Goal: Task Accomplishment & Management: Use online tool/utility

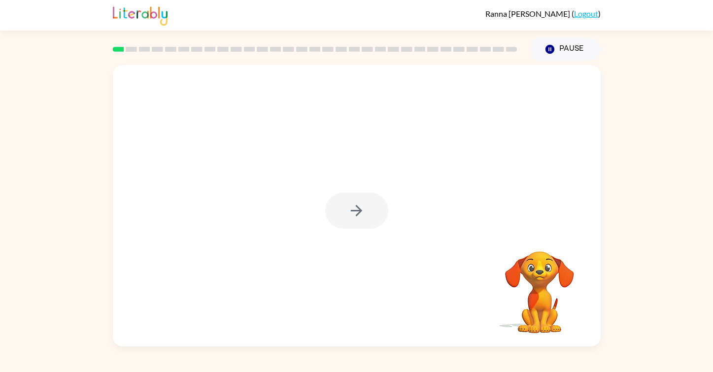
click at [360, 206] on div at bounding box center [356, 211] width 63 height 36
click at [360, 206] on icon "button" at bounding box center [356, 210] width 17 height 17
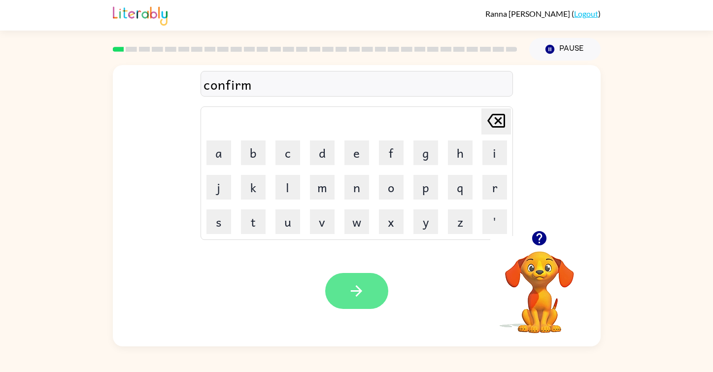
click at [364, 296] on icon "button" at bounding box center [356, 290] width 17 height 17
click at [360, 294] on icon "button" at bounding box center [356, 290] width 17 height 17
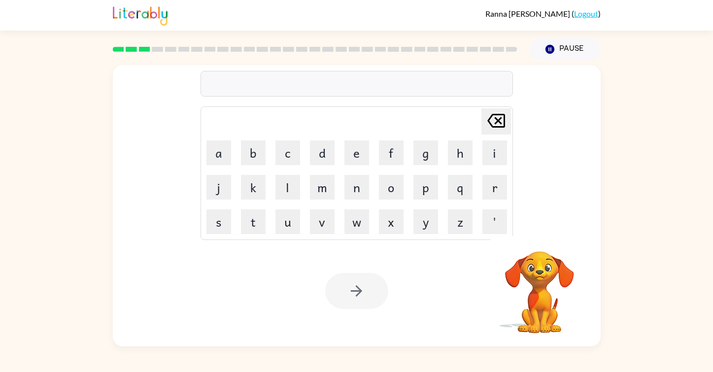
click at [342, 80] on div at bounding box center [357, 84] width 312 height 26
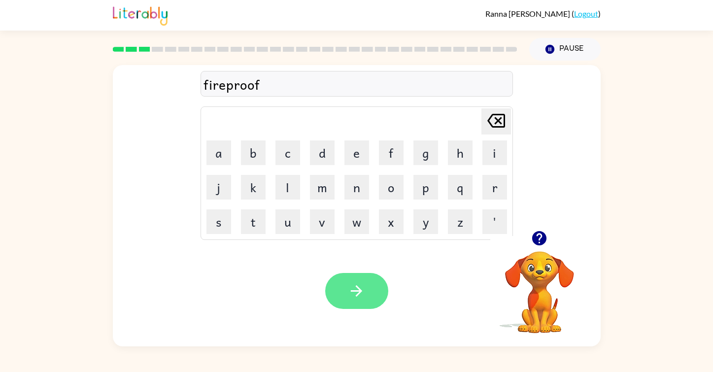
click at [363, 286] on icon "button" at bounding box center [356, 290] width 17 height 17
click at [357, 281] on button "button" at bounding box center [356, 291] width 63 height 36
click at [360, 291] on icon "button" at bounding box center [356, 290] width 11 height 11
click at [352, 285] on icon "button" at bounding box center [356, 290] width 17 height 17
click at [355, 292] on icon "button" at bounding box center [356, 290] width 17 height 17
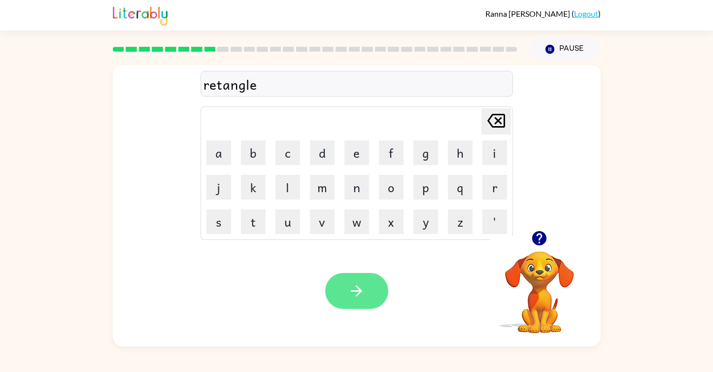
click at [359, 288] on icon "button" at bounding box center [356, 290] width 11 height 11
click at [359, 286] on icon "button" at bounding box center [356, 290] width 17 height 17
click at [354, 295] on icon "button" at bounding box center [356, 290] width 17 height 17
click at [369, 290] on button "button" at bounding box center [356, 291] width 63 height 36
click at [365, 293] on icon "button" at bounding box center [356, 290] width 17 height 17
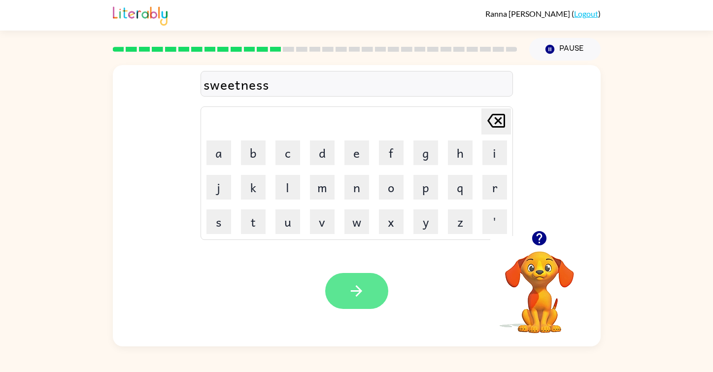
click at [350, 292] on icon "button" at bounding box center [356, 290] width 17 height 17
click at [351, 288] on icon "button" at bounding box center [356, 290] width 17 height 17
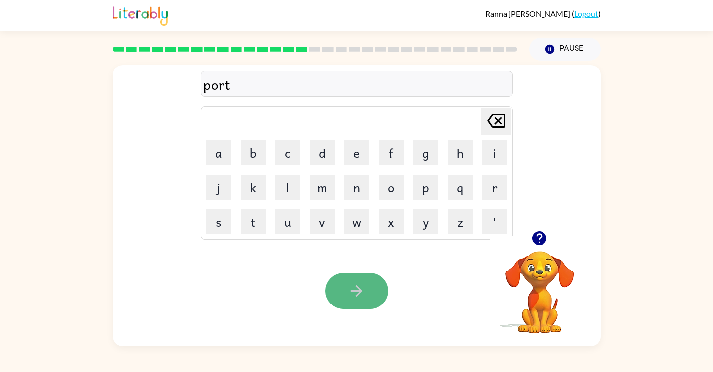
click at [350, 292] on icon "button" at bounding box center [356, 290] width 17 height 17
click at [355, 292] on icon "button" at bounding box center [356, 290] width 17 height 17
click at [341, 274] on button "button" at bounding box center [356, 291] width 63 height 36
click at [344, 294] on button "button" at bounding box center [356, 291] width 63 height 36
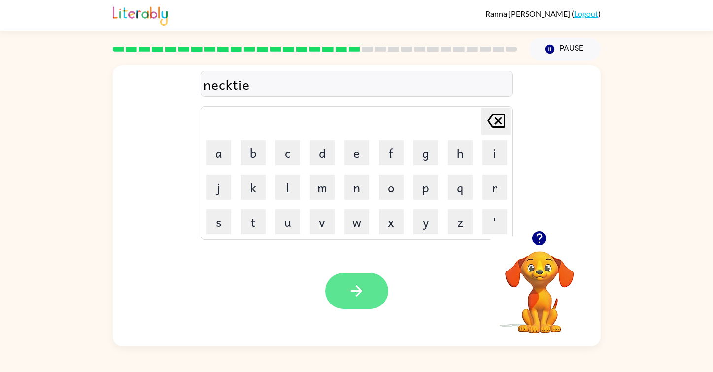
click at [367, 289] on button "button" at bounding box center [356, 291] width 63 height 36
click at [359, 291] on icon "button" at bounding box center [356, 290] width 11 height 11
click at [347, 291] on button "button" at bounding box center [356, 291] width 63 height 36
click at [357, 282] on icon "button" at bounding box center [356, 290] width 17 height 17
click at [354, 291] on icon "button" at bounding box center [356, 290] width 11 height 11
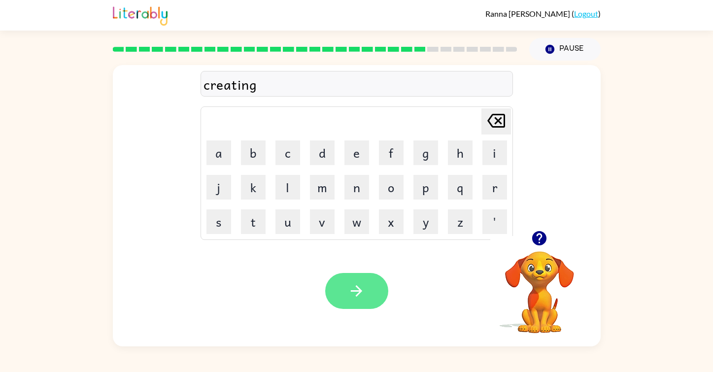
click at [355, 286] on icon "button" at bounding box center [356, 290] width 17 height 17
click at [362, 291] on icon "button" at bounding box center [356, 290] width 17 height 17
click at [369, 297] on button "button" at bounding box center [356, 291] width 63 height 36
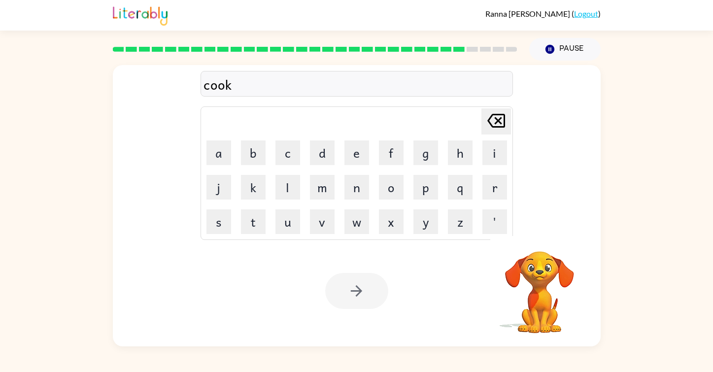
click at [346, 306] on div at bounding box center [356, 291] width 63 height 36
click at [350, 289] on div at bounding box center [356, 291] width 63 height 36
click at [358, 286] on icon "button" at bounding box center [356, 290] width 17 height 17
click at [354, 285] on icon "button" at bounding box center [356, 290] width 17 height 17
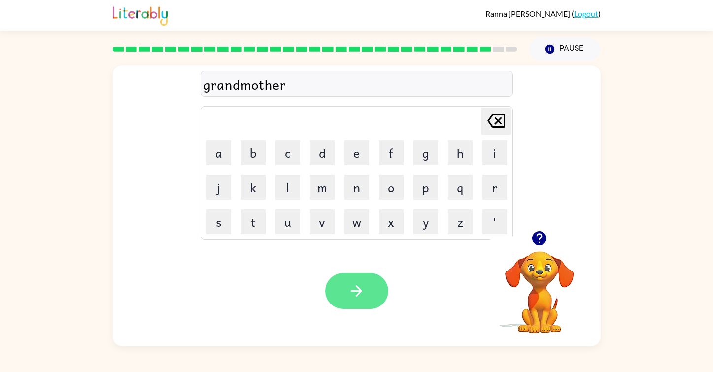
click at [345, 294] on button "button" at bounding box center [356, 291] width 63 height 36
click at [212, 83] on div "mattleground" at bounding box center [357, 84] width 307 height 21
click at [227, 84] on div "baddleground" at bounding box center [357, 84] width 307 height 21
click at [350, 281] on button "button" at bounding box center [356, 291] width 63 height 36
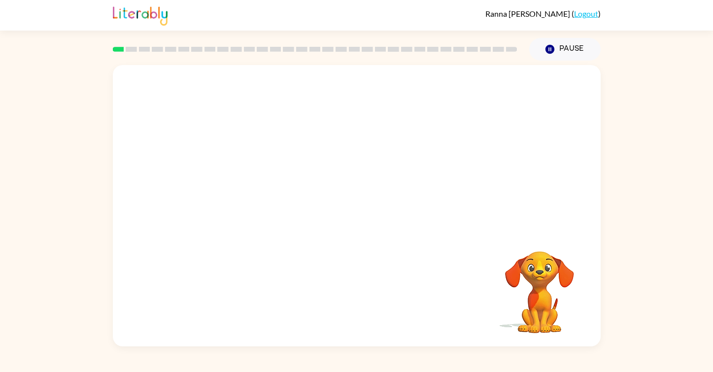
click at [241, 185] on video "Your browser must support playing .mp4 files to use Literably. Please try using…" at bounding box center [357, 148] width 488 height 166
click at [243, 183] on video "Your browser must support playing .mp4 files to use Literably. Please try using…" at bounding box center [357, 148] width 488 height 166
click at [359, 205] on div at bounding box center [356, 211] width 63 height 36
click at [355, 212] on icon "button" at bounding box center [356, 210] width 17 height 17
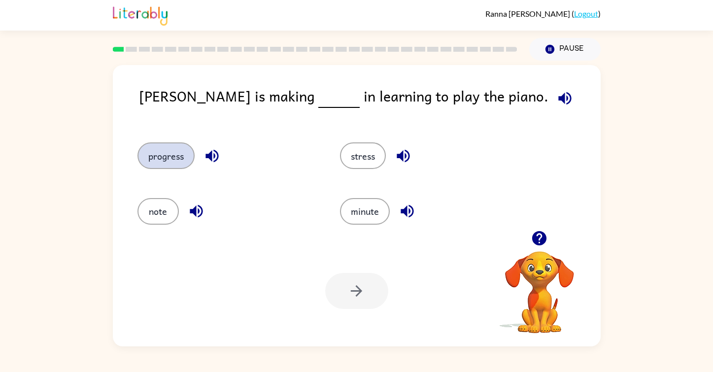
click at [157, 150] on button "progress" at bounding box center [166, 155] width 57 height 27
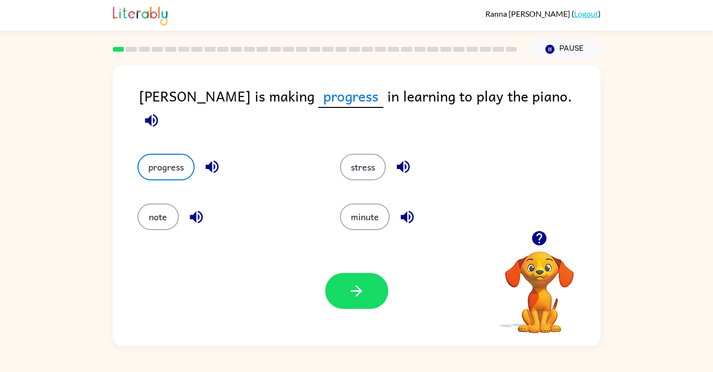
click at [160, 112] on icon "button" at bounding box center [151, 120] width 17 height 17
click at [344, 294] on button "button" at bounding box center [356, 291] width 63 height 36
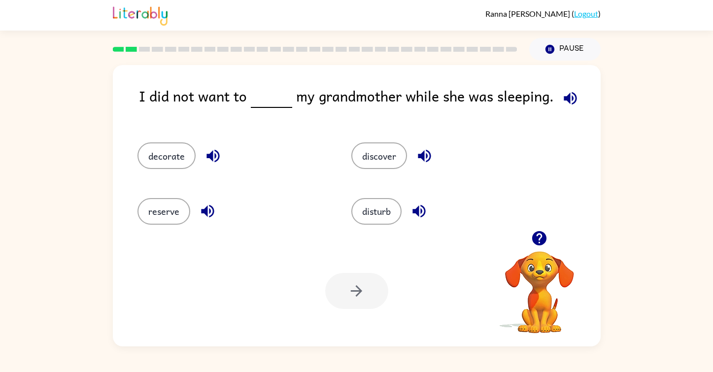
click at [568, 97] on icon "button" at bounding box center [570, 98] width 13 height 13
click at [413, 207] on icon "button" at bounding box center [419, 211] width 17 height 17
click at [379, 215] on button "disturb" at bounding box center [376, 211] width 50 height 27
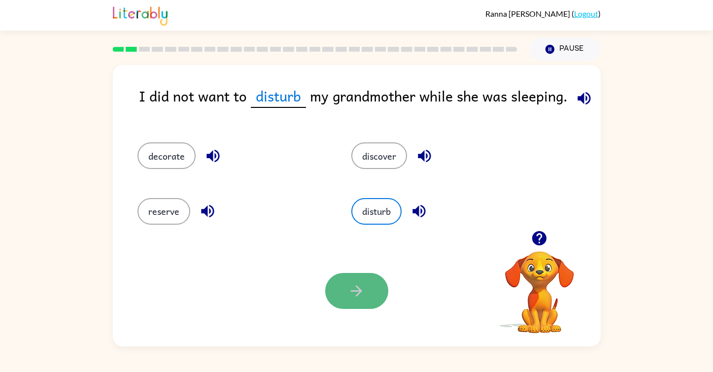
click at [351, 293] on icon "button" at bounding box center [356, 290] width 17 height 17
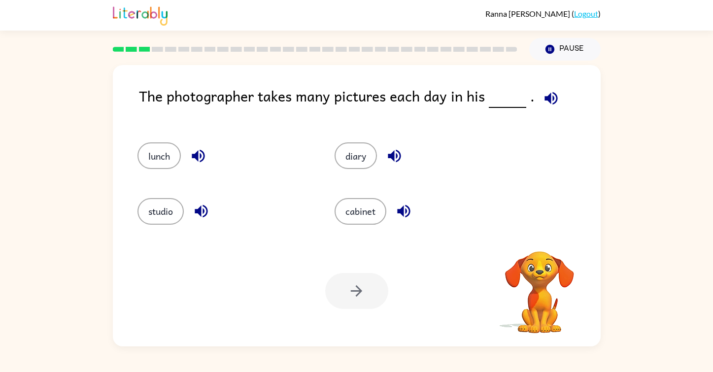
click at [545, 94] on icon "button" at bounding box center [551, 98] width 17 height 17
click at [163, 218] on button "studio" at bounding box center [161, 211] width 46 height 27
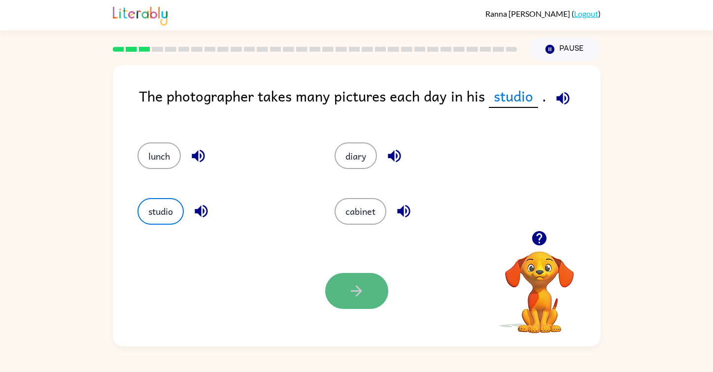
click at [364, 291] on icon "button" at bounding box center [356, 290] width 17 height 17
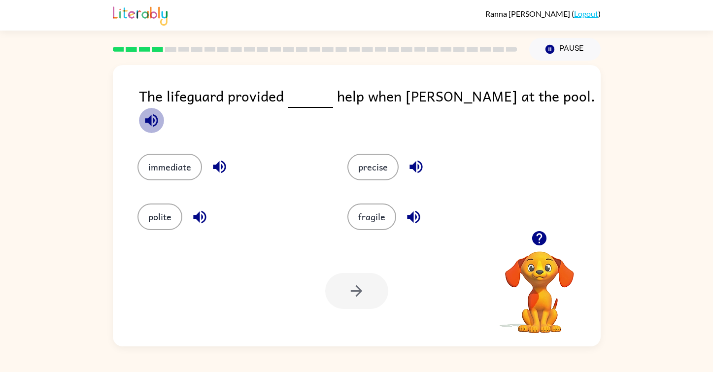
click at [158, 114] on icon "button" at bounding box center [151, 120] width 13 height 13
click at [175, 165] on button "immediate" at bounding box center [170, 167] width 65 height 27
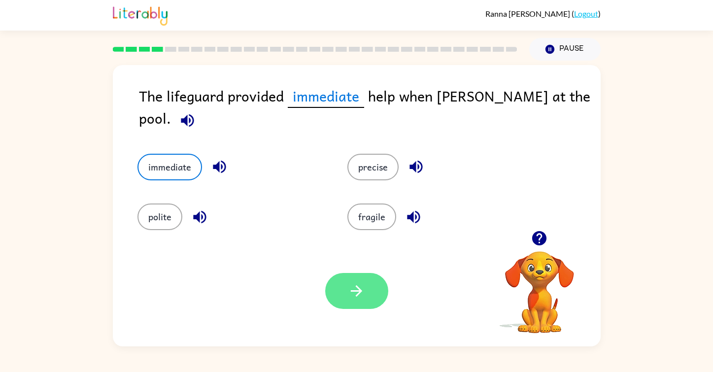
click at [360, 289] on icon "button" at bounding box center [356, 290] width 17 height 17
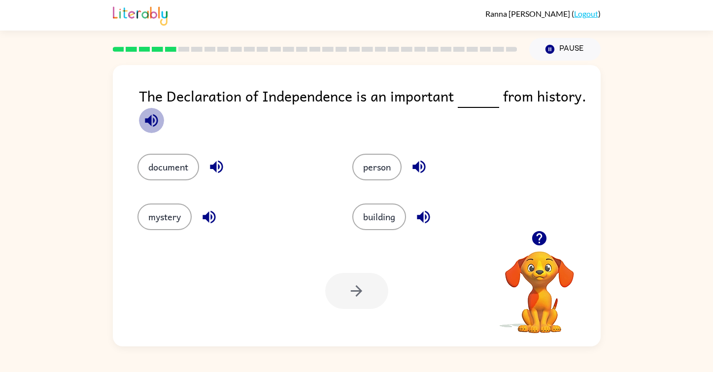
click at [151, 128] on icon "button" at bounding box center [151, 120] width 17 height 17
click at [189, 177] on button "document" at bounding box center [169, 167] width 62 height 27
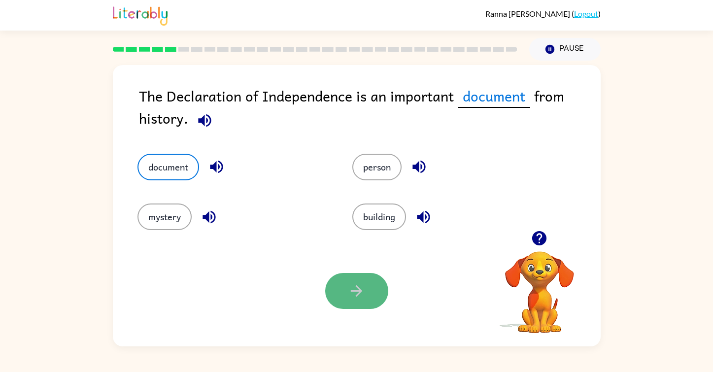
click at [358, 298] on icon "button" at bounding box center [356, 290] width 17 height 17
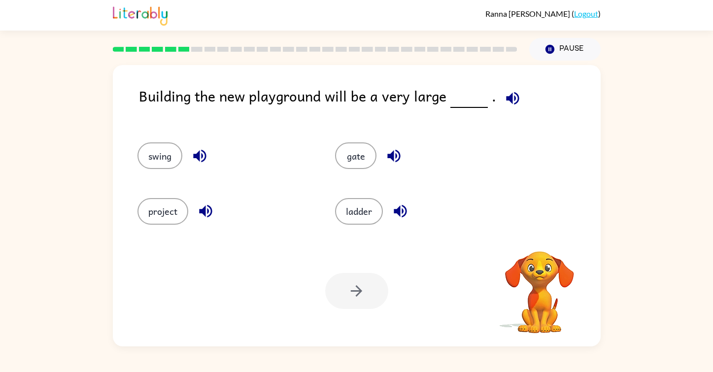
click at [500, 91] on button "button" at bounding box center [512, 98] width 25 height 25
click at [146, 215] on button "project" at bounding box center [163, 211] width 51 height 27
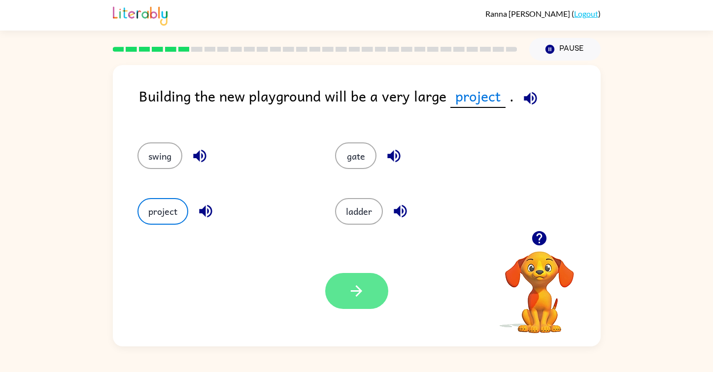
click at [334, 286] on button "button" at bounding box center [356, 291] width 63 height 36
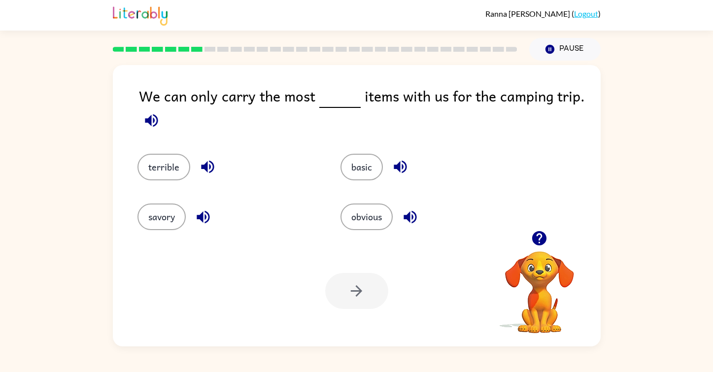
click at [153, 118] on icon "button" at bounding box center [151, 120] width 13 height 13
click at [147, 119] on icon "button" at bounding box center [151, 120] width 13 height 13
click at [161, 212] on button "savory" at bounding box center [162, 217] width 48 height 27
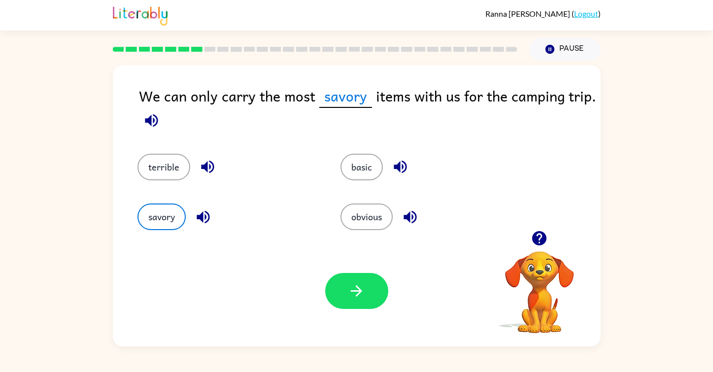
click at [197, 222] on icon "button" at bounding box center [203, 216] width 17 height 17
click at [402, 168] on icon "button" at bounding box center [400, 166] width 17 height 17
click at [368, 302] on button "button" at bounding box center [356, 291] width 63 height 36
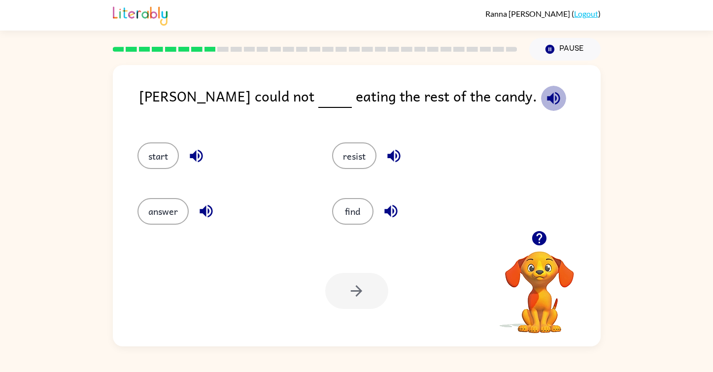
click at [545, 102] on icon "button" at bounding box center [553, 98] width 17 height 17
click at [358, 160] on button "resist" at bounding box center [354, 155] width 44 height 27
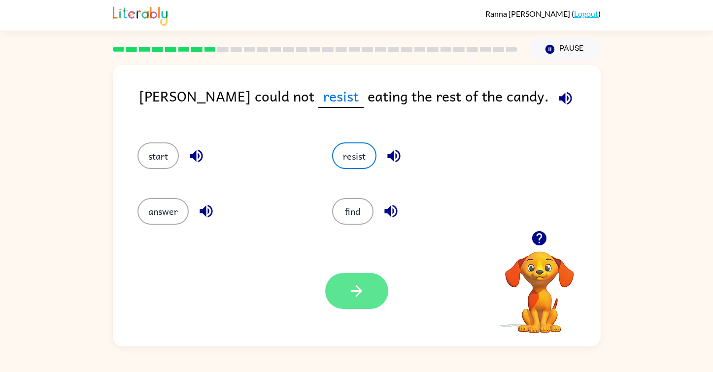
click at [349, 287] on icon "button" at bounding box center [356, 290] width 17 height 17
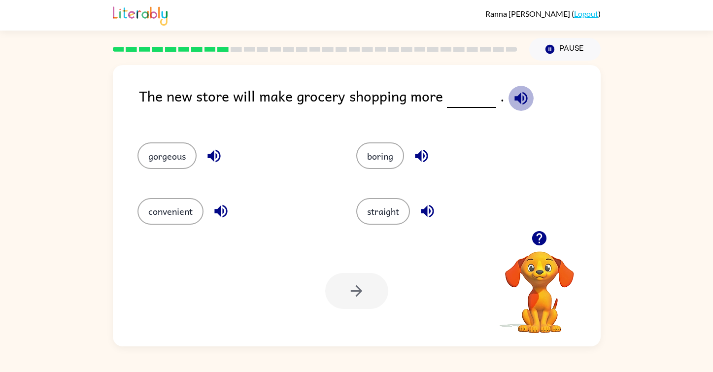
click at [514, 103] on icon "button" at bounding box center [521, 98] width 17 height 17
click at [382, 209] on button "straight" at bounding box center [383, 211] width 54 height 27
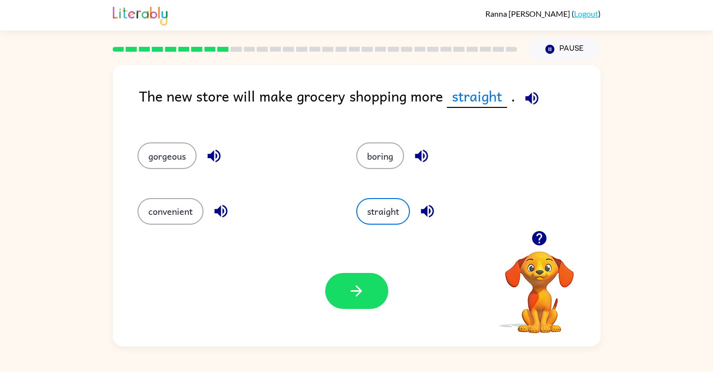
click at [529, 103] on icon "button" at bounding box center [531, 98] width 13 height 13
click at [185, 209] on button "convenient" at bounding box center [171, 211] width 66 height 27
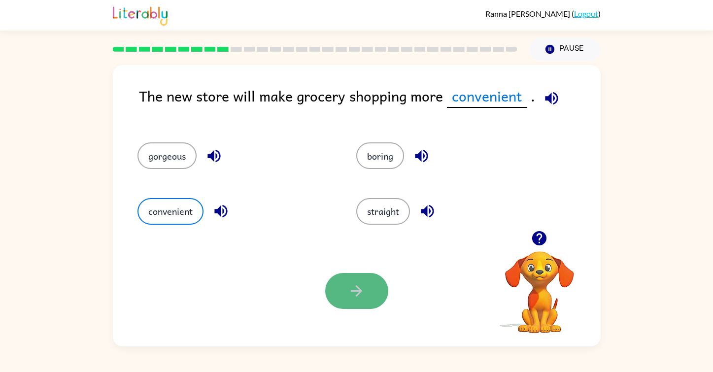
click at [353, 293] on icon "button" at bounding box center [356, 290] width 17 height 17
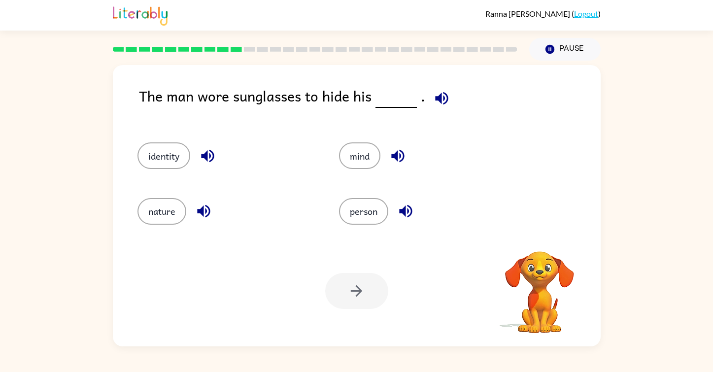
click at [446, 96] on icon "button" at bounding box center [441, 98] width 17 height 17
click at [170, 156] on button "identity" at bounding box center [164, 155] width 53 height 27
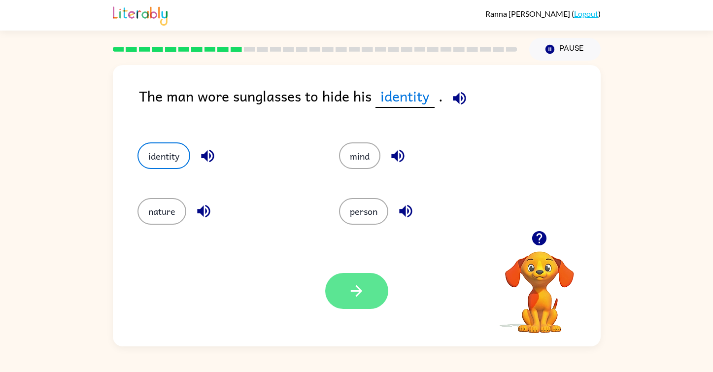
click at [352, 276] on button "button" at bounding box center [356, 291] width 63 height 36
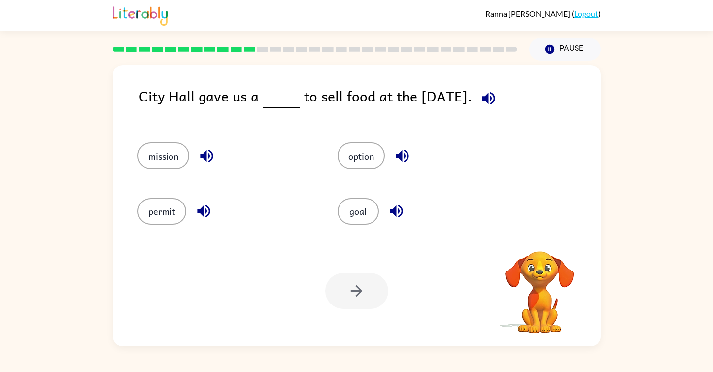
click at [489, 104] on icon "button" at bounding box center [488, 98] width 13 height 13
click at [155, 160] on button "mission" at bounding box center [164, 155] width 52 height 27
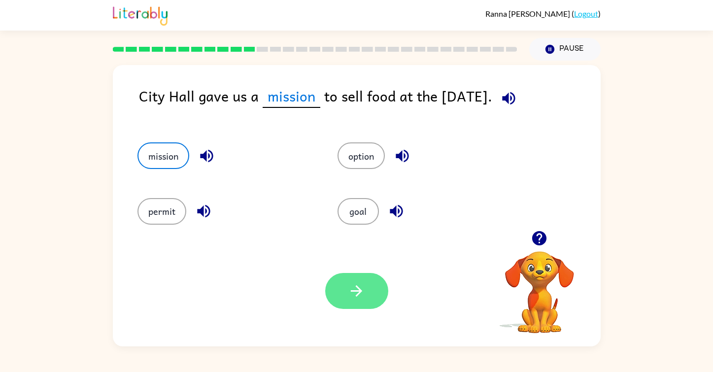
click at [355, 290] on icon "button" at bounding box center [356, 290] width 17 height 17
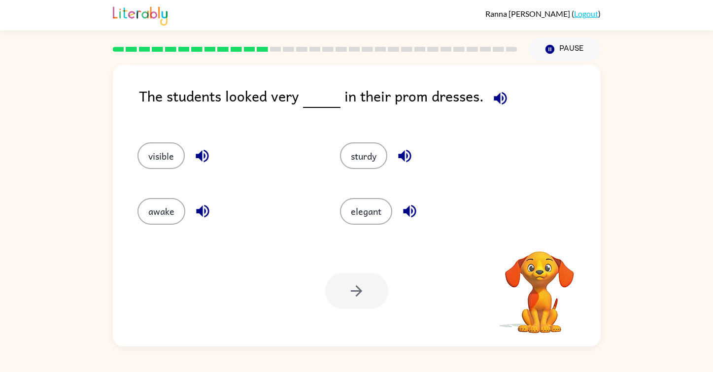
click at [500, 102] on icon "button" at bounding box center [500, 98] width 17 height 17
click at [368, 210] on button "elegant" at bounding box center [366, 211] width 52 height 27
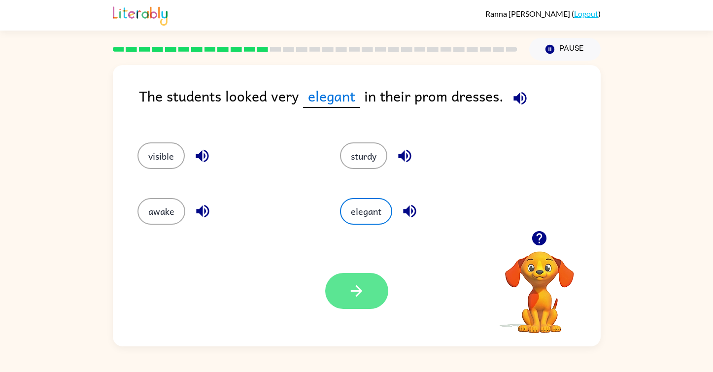
click at [352, 297] on icon "button" at bounding box center [356, 290] width 17 height 17
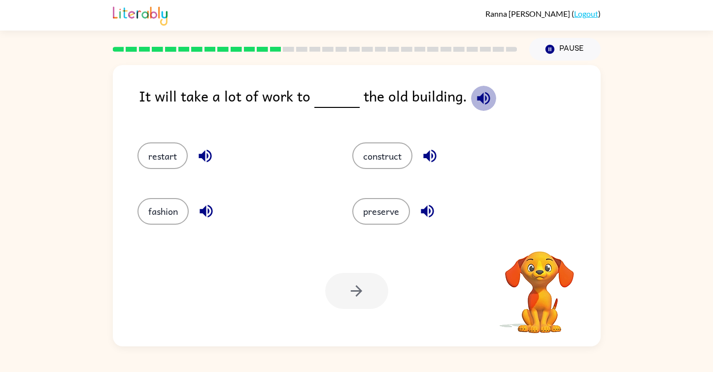
click at [481, 101] on icon "button" at bounding box center [483, 98] width 17 height 17
click at [381, 163] on button "construct" at bounding box center [382, 155] width 60 height 27
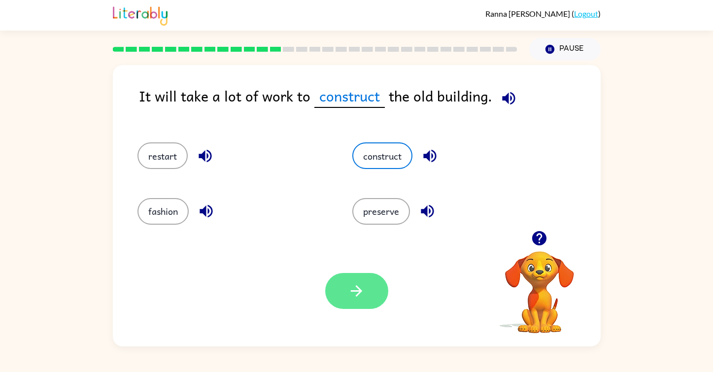
click at [354, 286] on icon "button" at bounding box center [356, 290] width 17 height 17
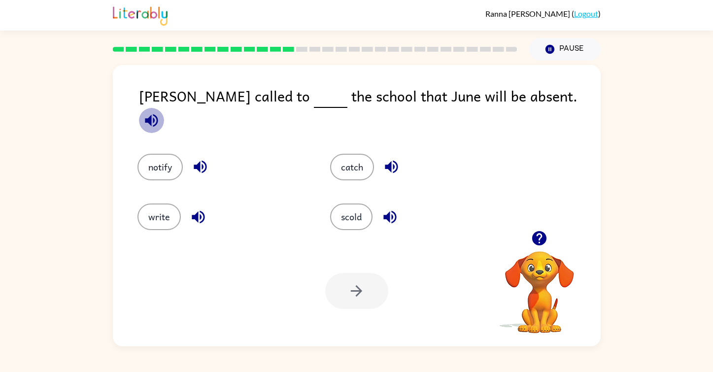
click at [158, 114] on icon "button" at bounding box center [151, 120] width 13 height 13
click at [138, 165] on div "notify" at bounding box center [223, 167] width 171 height 27
click at [155, 160] on button "notify" at bounding box center [160, 167] width 45 height 27
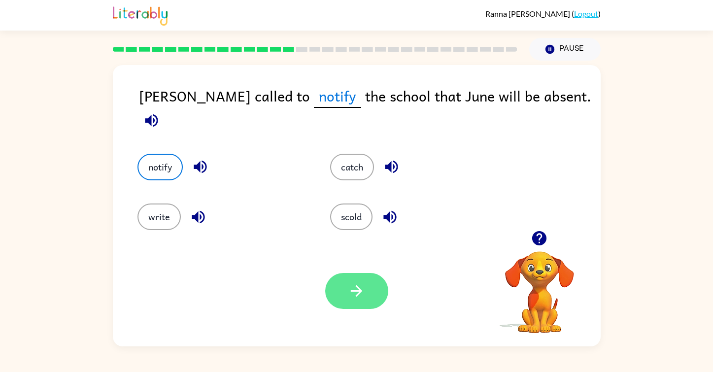
click at [358, 287] on icon "button" at bounding box center [356, 290] width 11 height 11
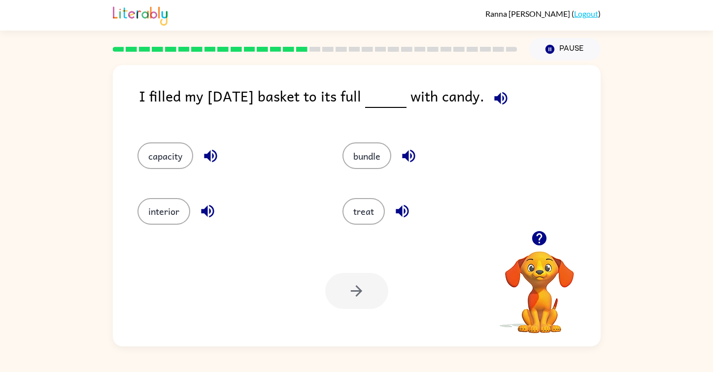
click at [510, 95] on icon "button" at bounding box center [500, 98] width 17 height 17
click at [379, 213] on button "treat" at bounding box center [364, 211] width 42 height 27
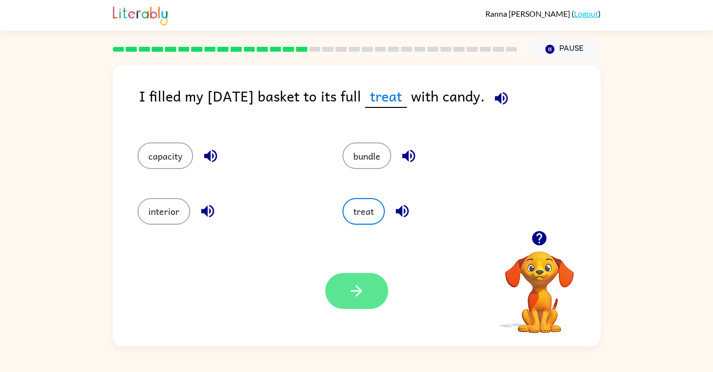
click at [339, 295] on button "button" at bounding box center [356, 291] width 63 height 36
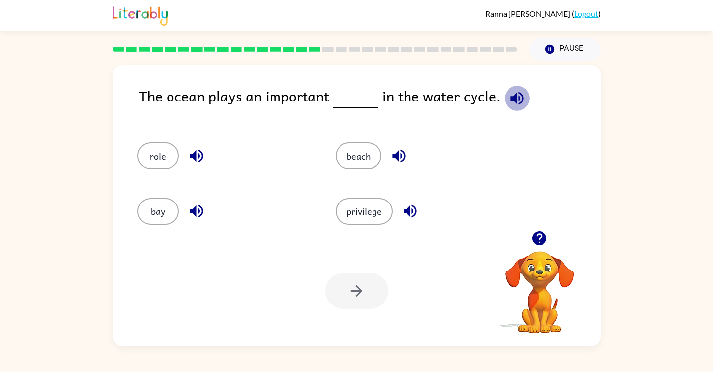
click at [514, 102] on icon "button" at bounding box center [517, 98] width 17 height 17
click at [357, 211] on button "privilege" at bounding box center [364, 211] width 57 height 27
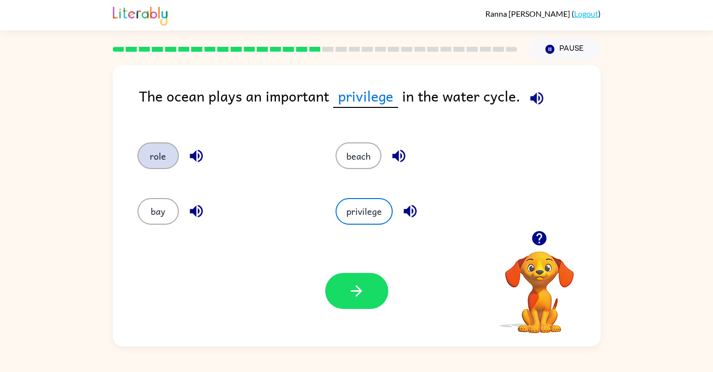
click at [159, 158] on button "role" at bounding box center [158, 155] width 41 height 27
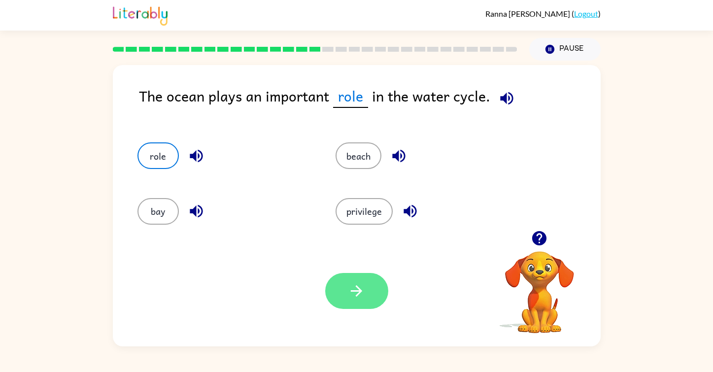
click at [360, 283] on icon "button" at bounding box center [356, 290] width 17 height 17
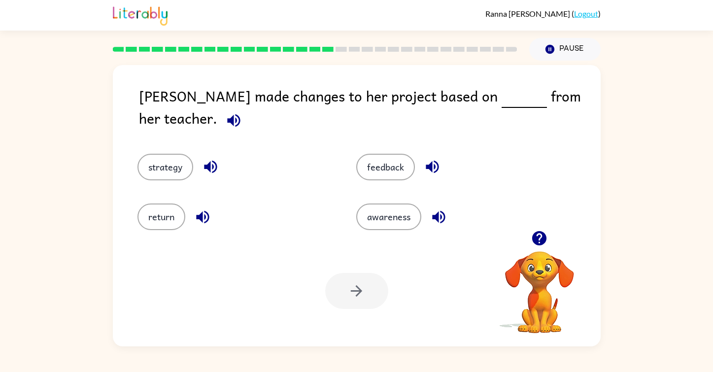
click at [242, 112] on icon "button" at bounding box center [233, 120] width 17 height 17
click at [383, 154] on button "feedback" at bounding box center [385, 167] width 59 height 27
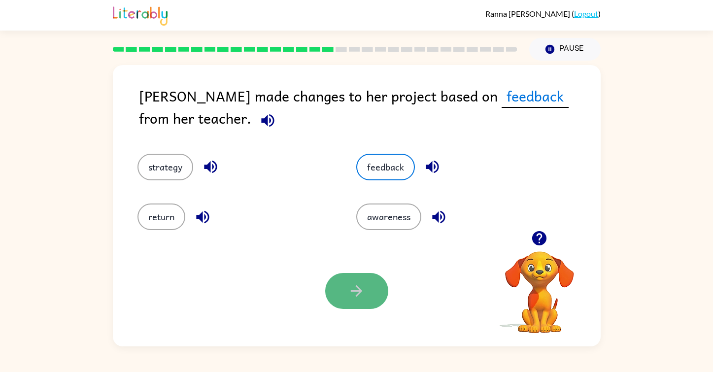
click at [341, 300] on button "button" at bounding box center [356, 291] width 63 height 36
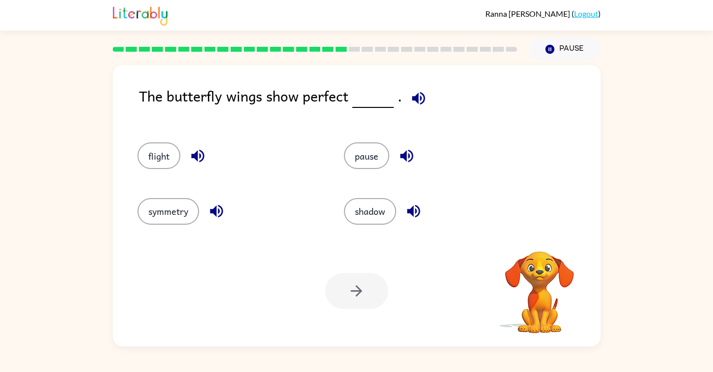
click at [411, 102] on icon "button" at bounding box center [418, 98] width 17 height 17
click at [375, 216] on button "shadow" at bounding box center [370, 211] width 52 height 27
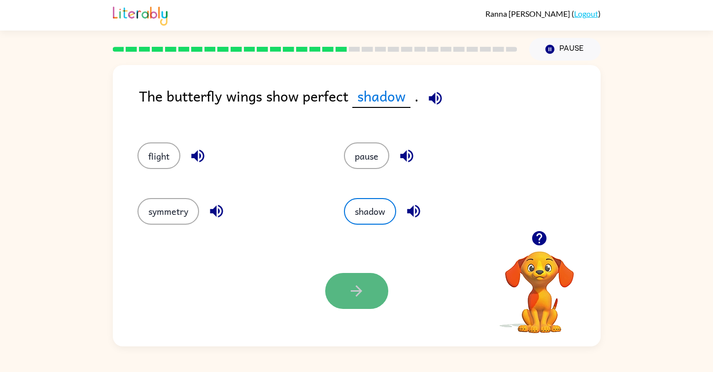
click at [359, 291] on icon "button" at bounding box center [356, 290] width 11 height 11
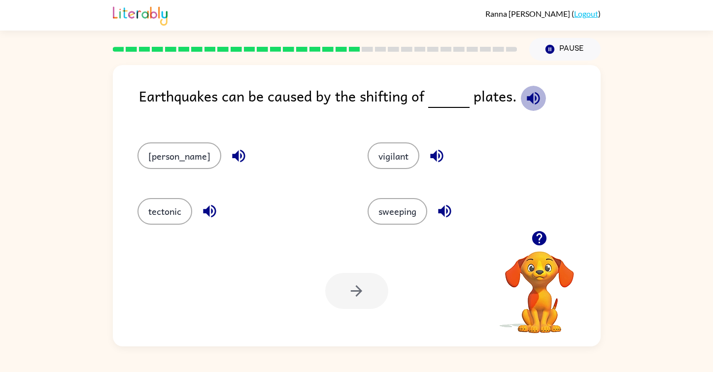
click at [533, 99] on icon "button" at bounding box center [533, 98] width 17 height 17
click at [187, 209] on button "tectonic" at bounding box center [165, 211] width 55 height 27
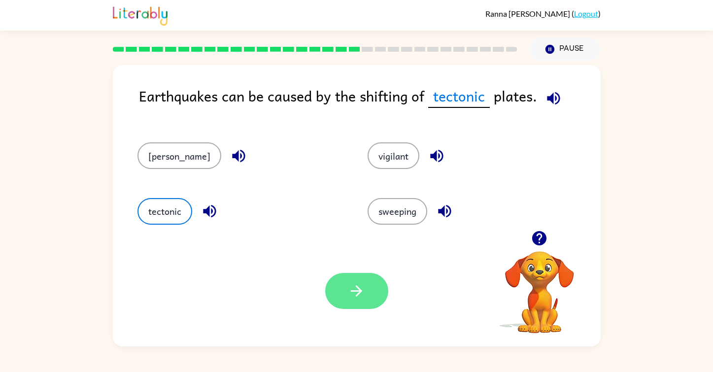
click at [362, 298] on icon "button" at bounding box center [356, 290] width 17 height 17
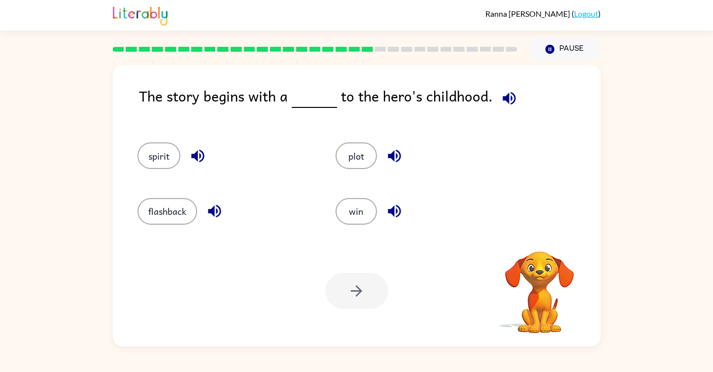
click at [503, 100] on icon "button" at bounding box center [509, 98] width 13 height 13
click at [153, 211] on button "flashback" at bounding box center [168, 211] width 60 height 27
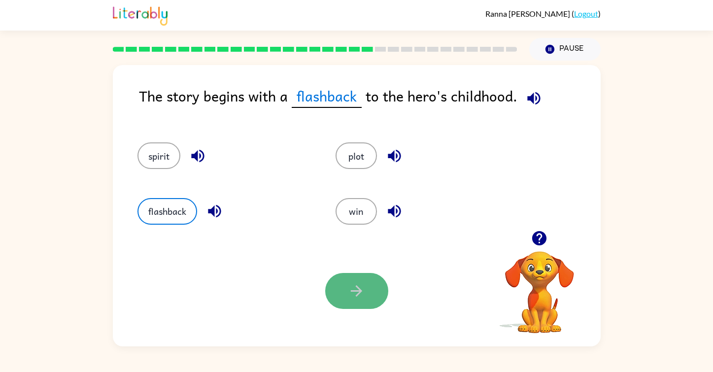
click at [344, 286] on button "button" at bounding box center [356, 291] width 63 height 36
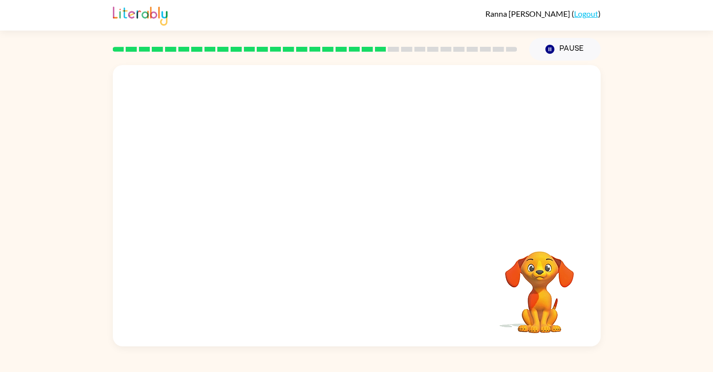
click at [272, 196] on video "Your browser must support playing .mp4 files to use Literably. Please try using…" at bounding box center [357, 148] width 488 height 166
click at [264, 200] on video "Your browser must support playing .mp4 files to use Literably. Please try using…" at bounding box center [357, 148] width 488 height 166
click at [349, 209] on icon "button" at bounding box center [356, 210] width 17 height 17
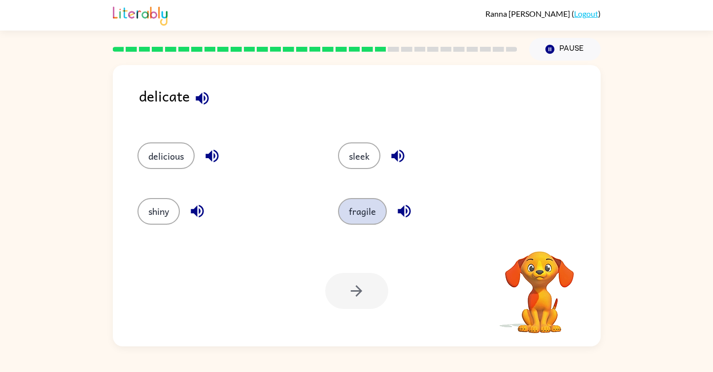
click at [363, 212] on button "fragile" at bounding box center [362, 211] width 49 height 27
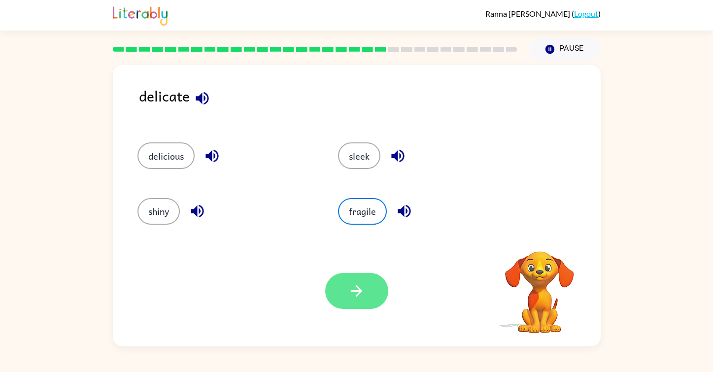
click at [360, 293] on icon "button" at bounding box center [356, 290] width 17 height 17
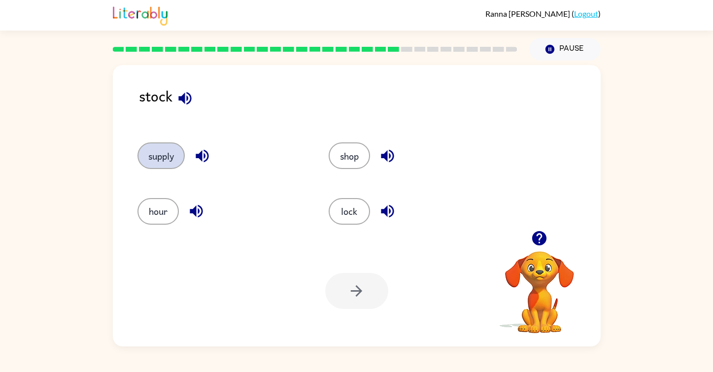
click at [161, 164] on button "supply" at bounding box center [161, 155] width 47 height 27
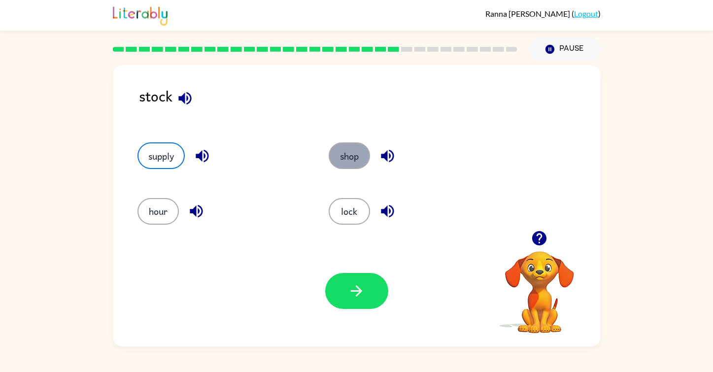
click at [348, 147] on button "shop" at bounding box center [349, 155] width 41 height 27
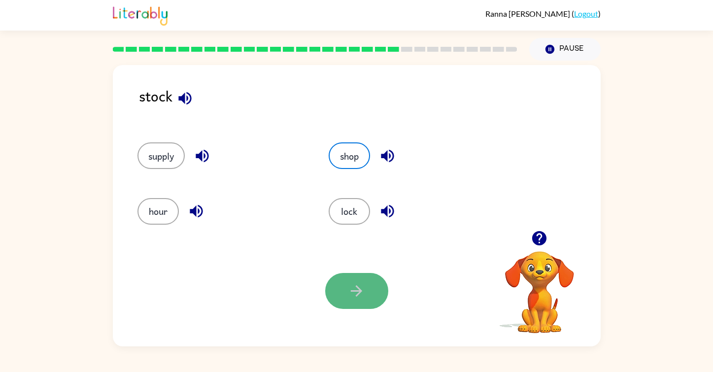
click at [350, 286] on icon "button" at bounding box center [356, 290] width 17 height 17
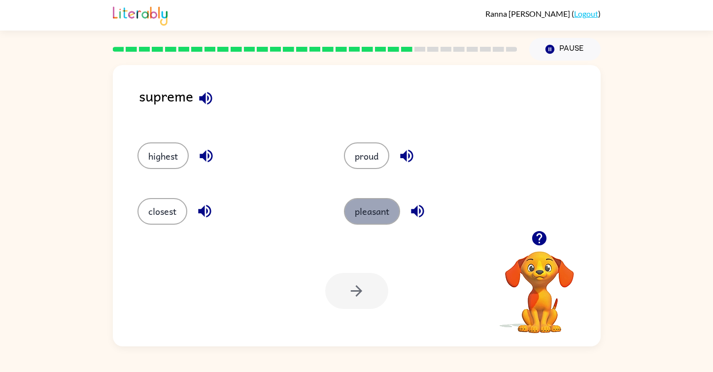
click at [355, 212] on button "pleasant" at bounding box center [372, 211] width 56 height 27
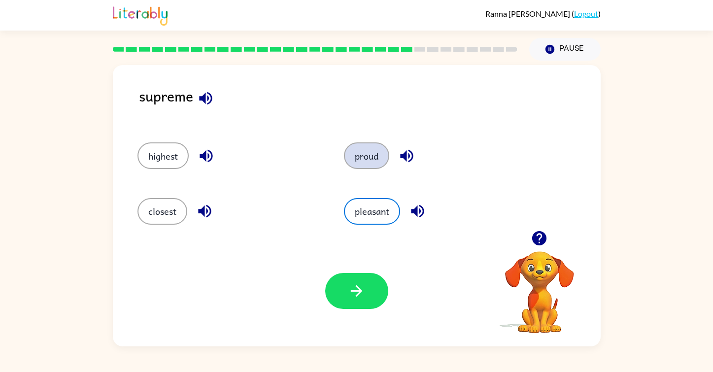
click at [365, 152] on button "proud" at bounding box center [366, 155] width 45 height 27
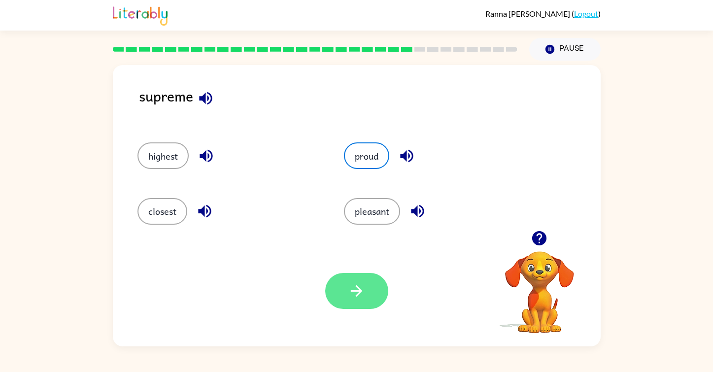
click at [357, 308] on button "button" at bounding box center [356, 291] width 63 height 36
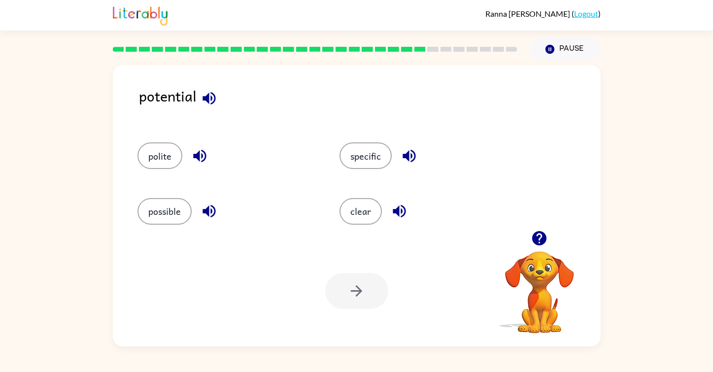
click at [207, 102] on icon "button" at bounding box center [209, 98] width 13 height 13
click at [412, 153] on icon "button" at bounding box center [409, 155] width 17 height 17
click at [345, 151] on button "specific" at bounding box center [366, 155] width 52 height 27
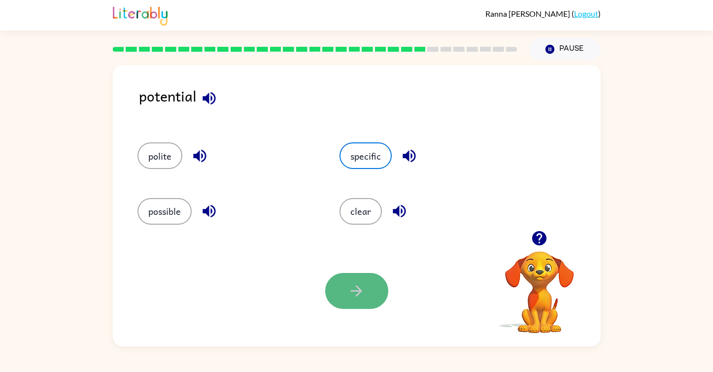
click at [358, 276] on button "button" at bounding box center [356, 291] width 63 height 36
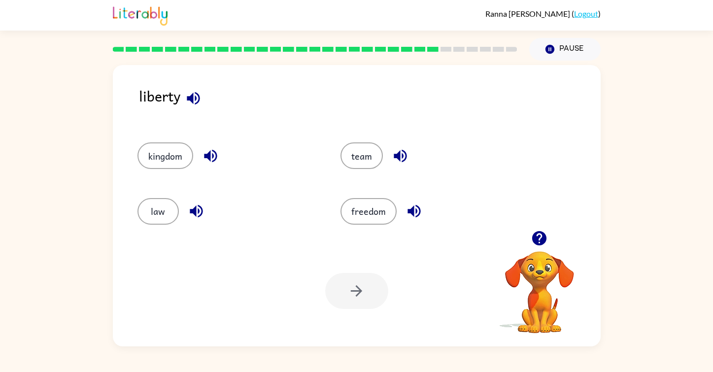
click at [190, 98] on icon "button" at bounding box center [193, 98] width 13 height 13
click at [173, 162] on button "kingdom" at bounding box center [166, 155] width 56 height 27
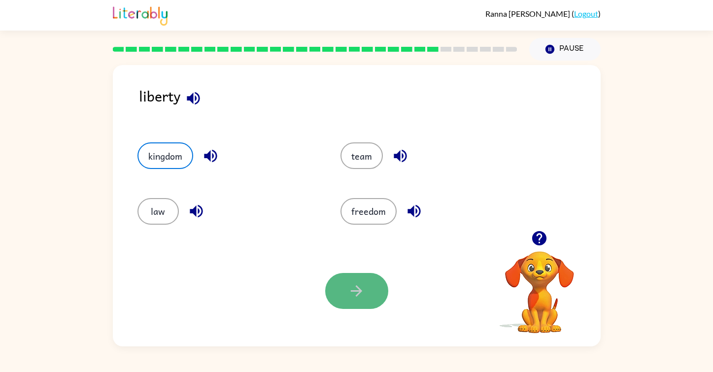
click at [357, 301] on button "button" at bounding box center [356, 291] width 63 height 36
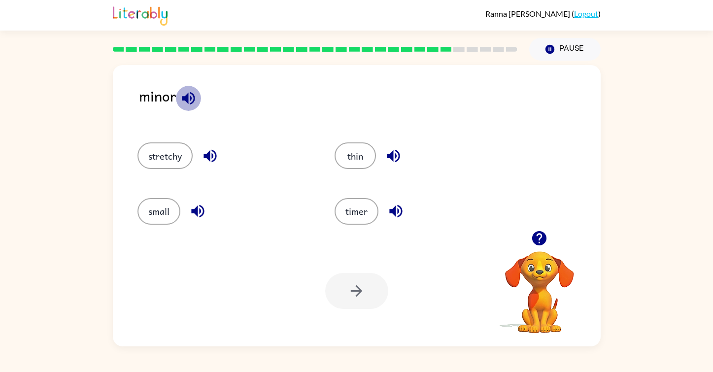
click at [191, 96] on icon "button" at bounding box center [188, 98] width 17 height 17
click at [159, 199] on button "small" at bounding box center [159, 211] width 43 height 27
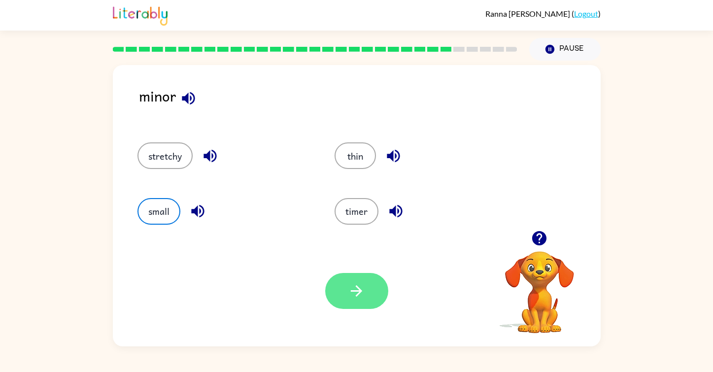
click at [336, 289] on button "button" at bounding box center [356, 291] width 63 height 36
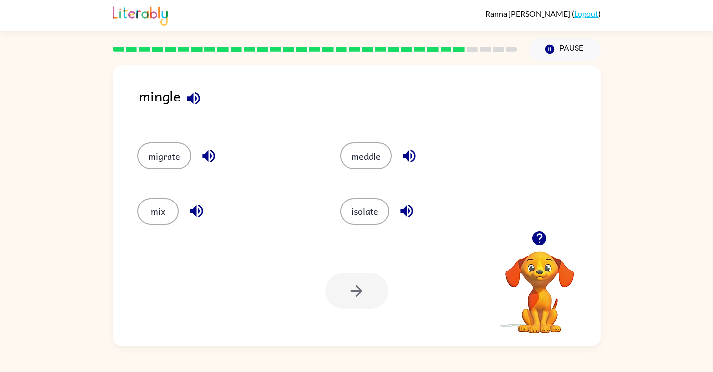
click at [192, 103] on icon "button" at bounding box center [193, 98] width 17 height 17
click at [554, 48] on icon "Pause" at bounding box center [550, 49] width 11 height 11
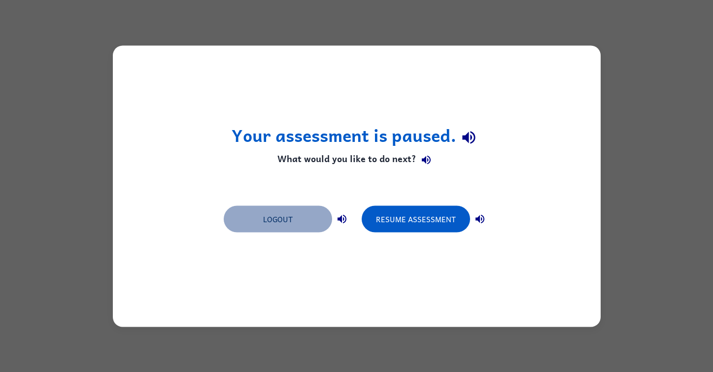
click at [310, 216] on button "Logout" at bounding box center [278, 219] width 108 height 27
